Goal: Task Accomplishment & Management: Complete application form

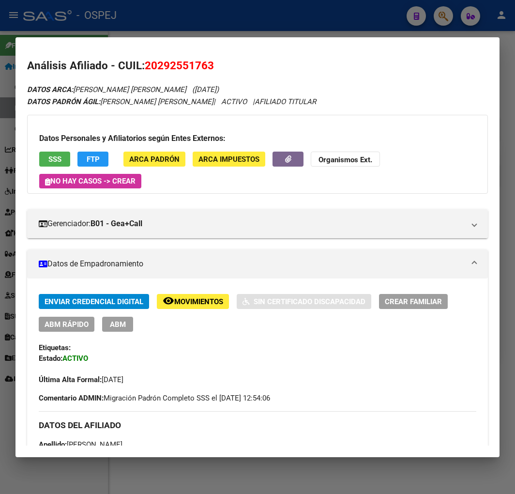
click at [334, 22] on div at bounding box center [257, 247] width 515 height 494
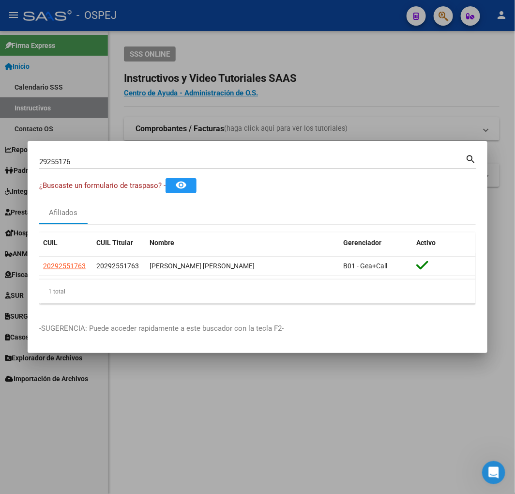
drag, startPoint x: 153, startPoint y: 153, endPoint x: -125, endPoint y: 164, distance: 279.0
click at [0, 164] on html "menu - OSPEJ person Firma Express Inicio Calendario SSS Instructivos Contacto O…" at bounding box center [257, 247] width 515 height 494
click at [45, 163] on input "29255176" at bounding box center [252, 161] width 426 height 9
type input "30049880"
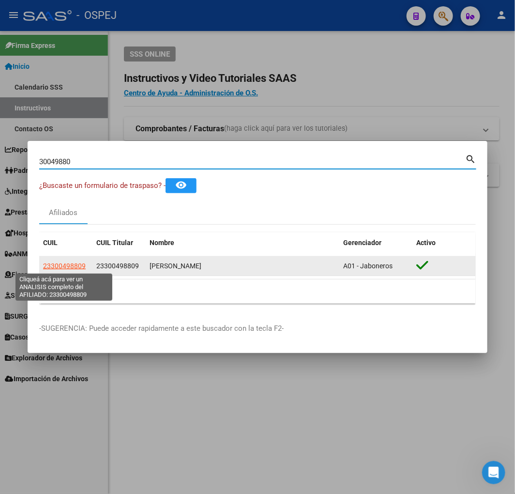
click at [62, 268] on span "23300498809" at bounding box center [64, 266] width 43 height 8
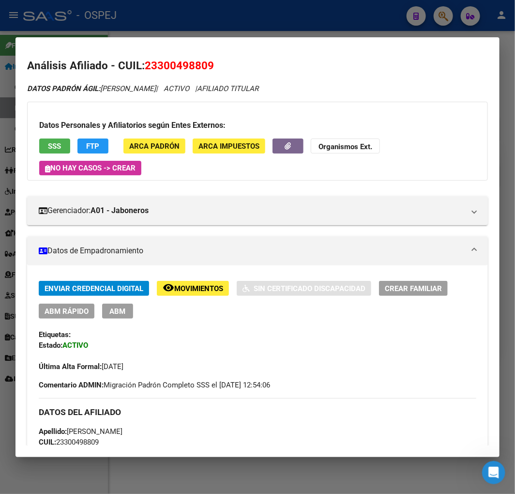
click at [173, 66] on span "23300498809" at bounding box center [179, 65] width 69 height 13
copy span "23300498809"
click at [380, 147] on button "Organismos Ext." at bounding box center [345, 145] width 69 height 15
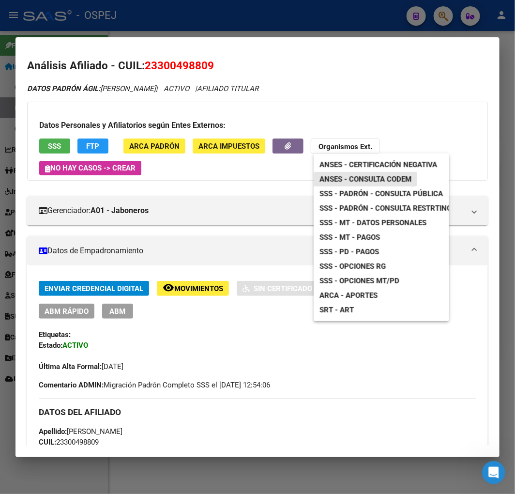
click at [365, 175] on span "ANSES - Consulta CODEM" at bounding box center [365, 179] width 92 height 9
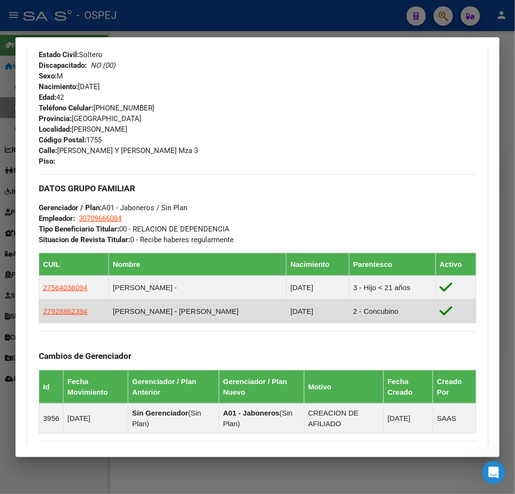
scroll to position [484, 0]
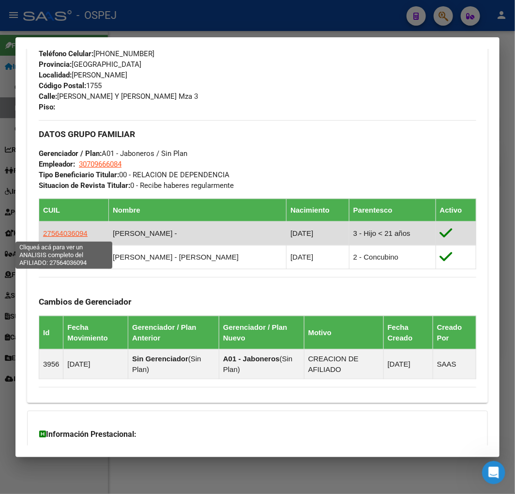
click at [70, 237] on span "27564036094" at bounding box center [65, 233] width 45 height 8
type textarea "27564036094"
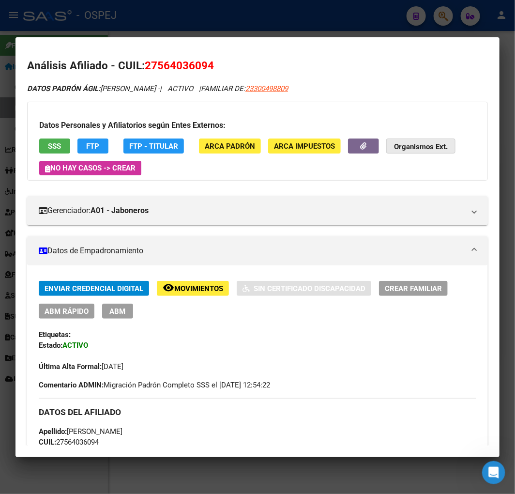
click at [408, 146] on strong "Organismos Ext." at bounding box center [421, 146] width 54 height 9
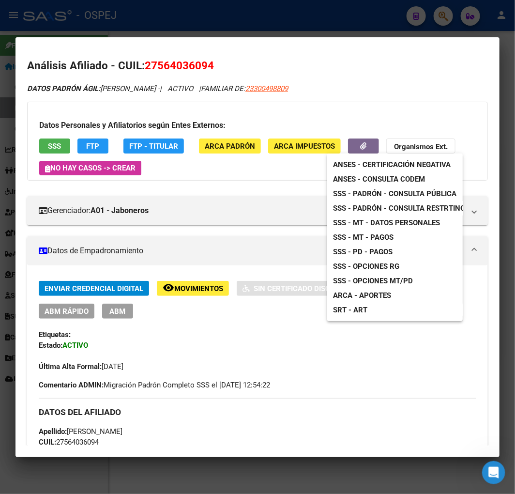
drag, startPoint x: 214, startPoint y: 237, endPoint x: 128, endPoint y: 294, distance: 103.5
click at [205, 245] on div at bounding box center [257, 247] width 515 height 494
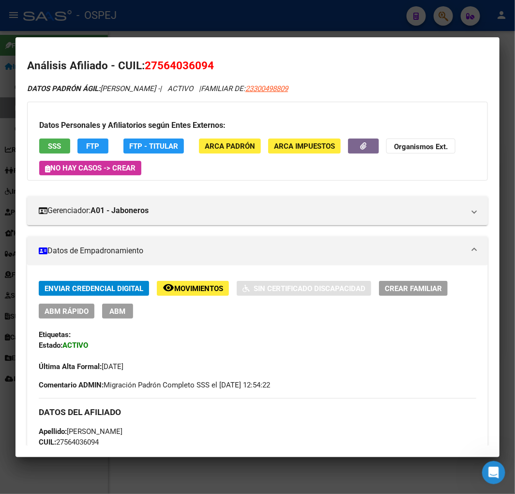
click at [64, 311] on span "ABM Rápido" at bounding box center [67, 311] width 44 height 9
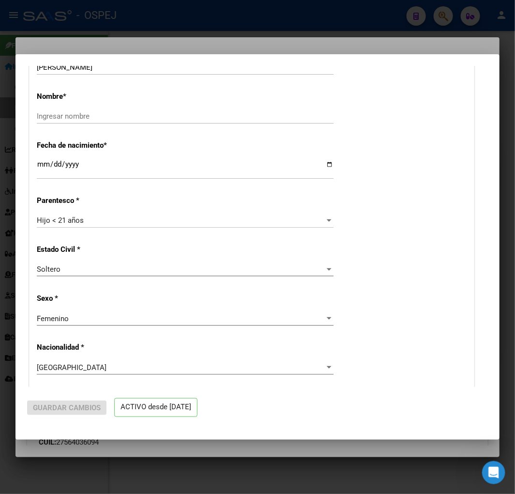
radio input "true"
type input "30-70966608-4"
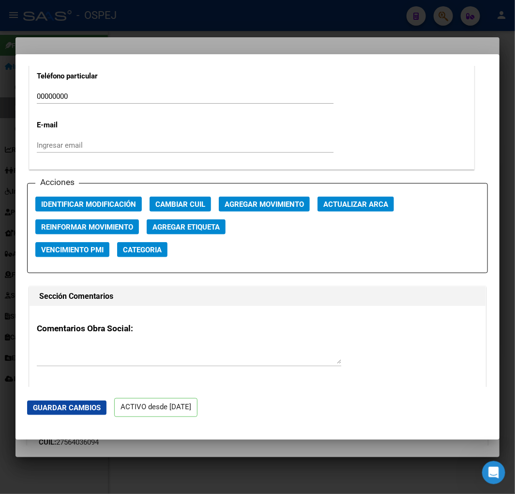
click at [353, 207] on span "Actualizar ARCA" at bounding box center [355, 204] width 65 height 9
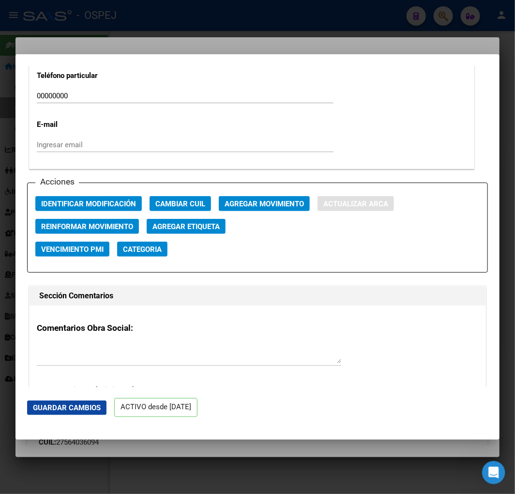
type input "[PERSON_NAME] [PERSON_NAME]"
type input "[PERSON_NAME]"
type input "[DOMAIN_NAME] LAS CASAS"
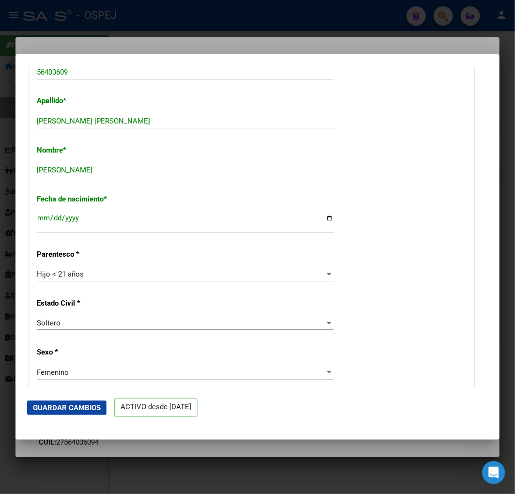
scroll to position [161, 0]
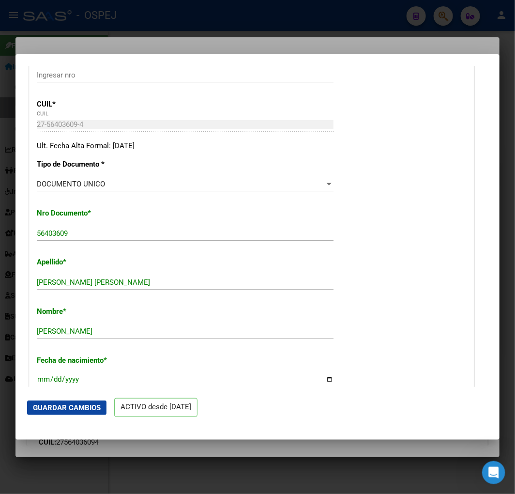
click at [89, 409] on span "Guardar Cambios" at bounding box center [67, 407] width 68 height 9
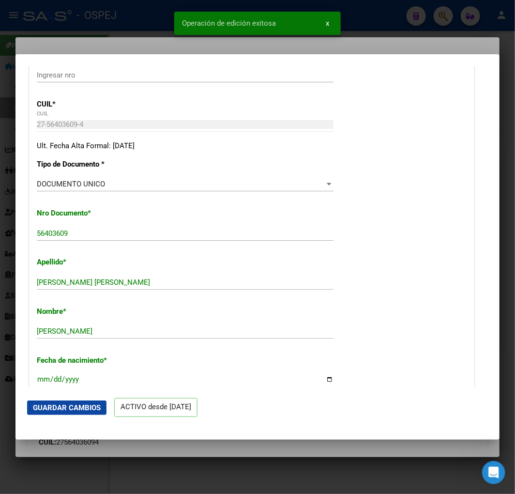
click at [176, 34] on snack-bar-container "Operación de edición exitosa x" at bounding box center [257, 23] width 167 height 23
click at [146, 31] on div at bounding box center [257, 247] width 515 height 494
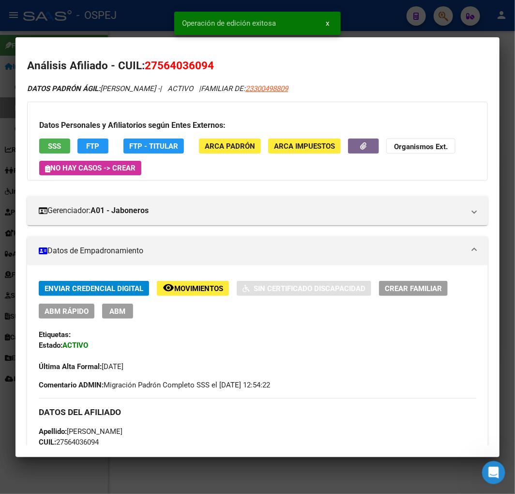
click at [326, 23] on span "x" at bounding box center [327, 23] width 3 height 9
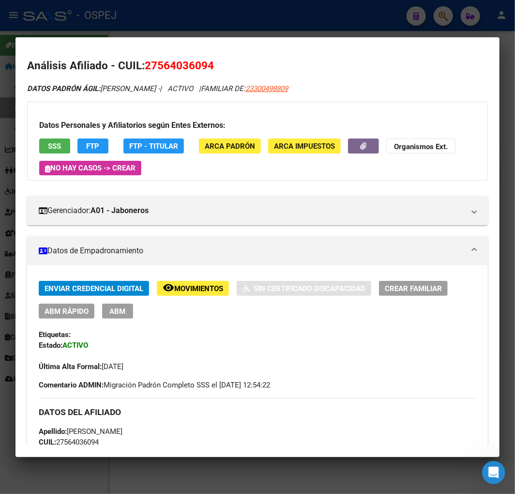
drag, startPoint x: 316, startPoint y: 21, endPoint x: 250, endPoint y: 87, distance: 93.8
click at [314, 23] on div at bounding box center [257, 247] width 515 height 494
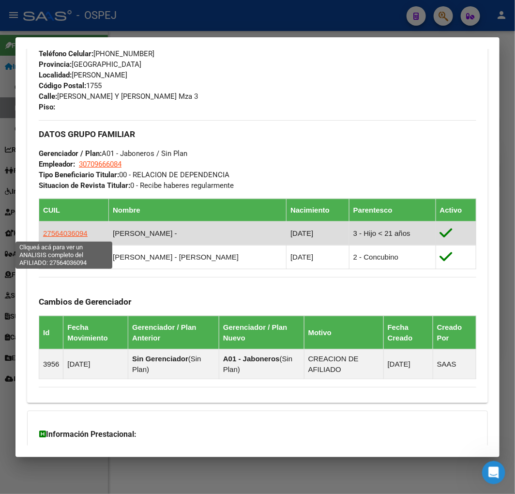
click at [77, 233] on span "27564036094" at bounding box center [65, 233] width 45 height 8
